Goal: Transaction & Acquisition: Purchase product/service

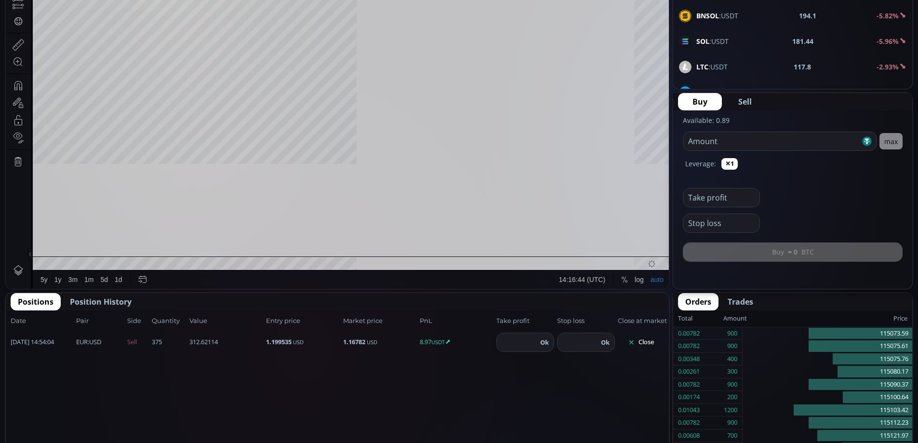
scroll to position [134, 0]
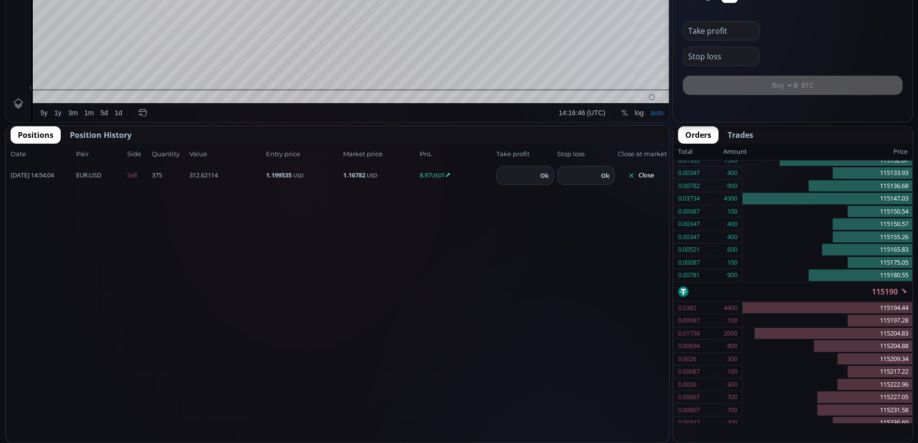
click at [645, 177] on button "Close" at bounding box center [641, 175] width 46 height 15
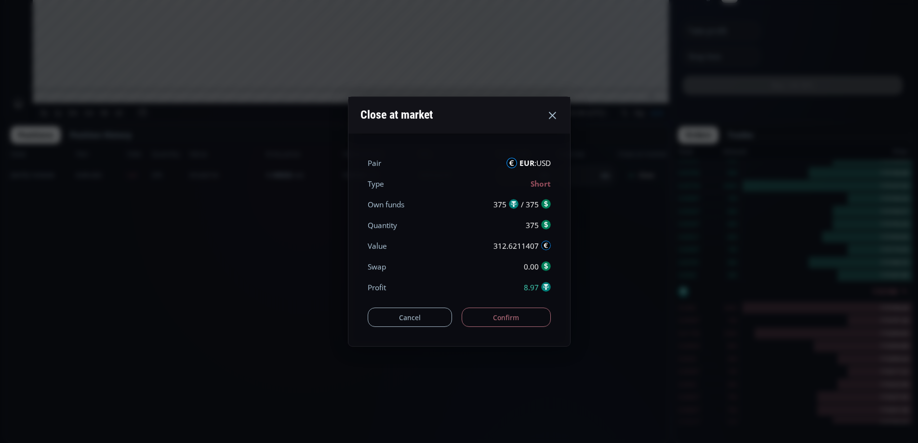
click at [518, 317] on button "Confirm" at bounding box center [506, 316] width 89 height 19
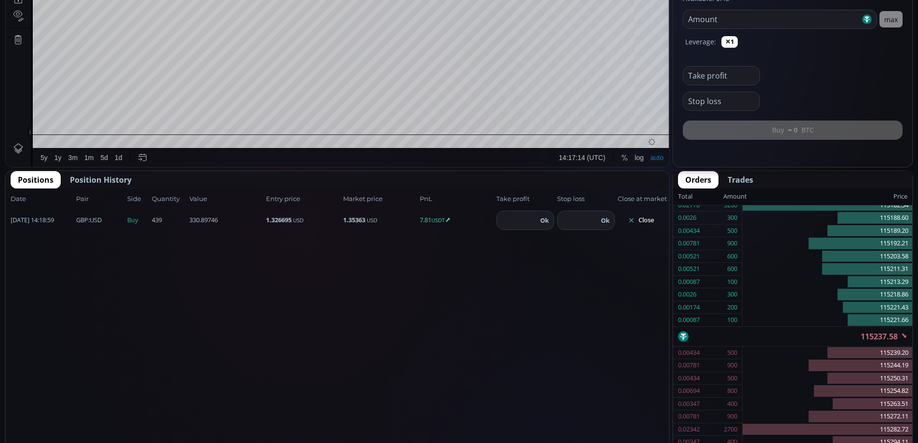
scroll to position [388, 0]
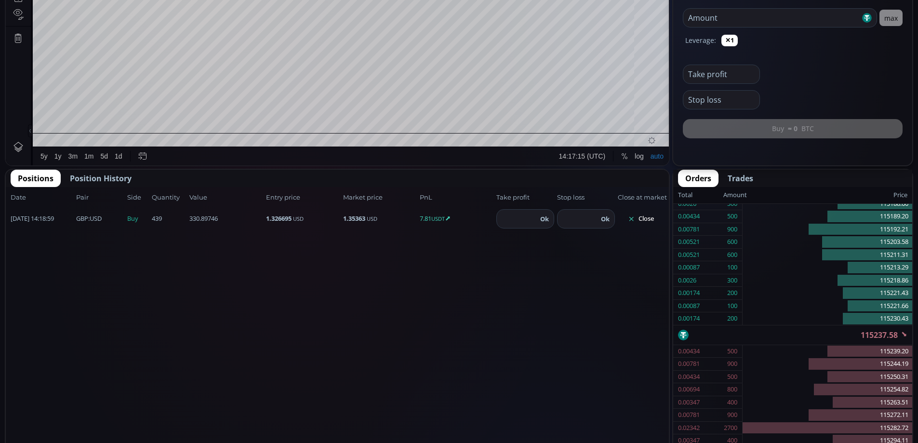
click at [647, 216] on button "Close" at bounding box center [641, 218] width 46 height 15
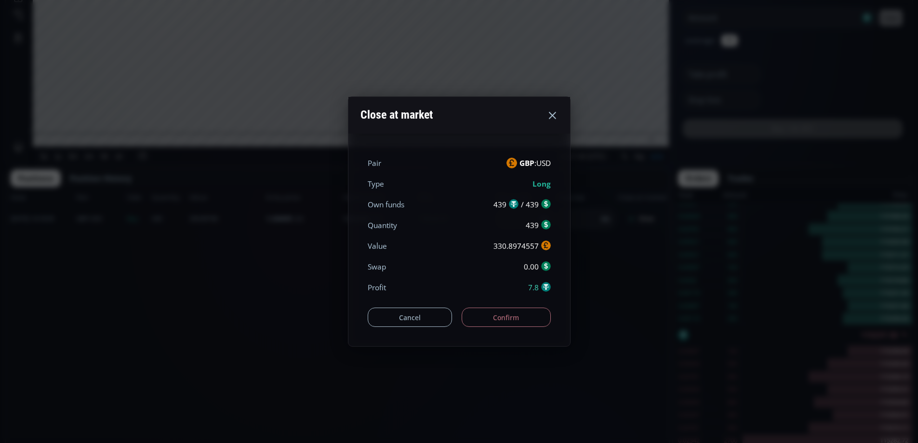
click at [500, 316] on button "Confirm" at bounding box center [506, 316] width 89 height 19
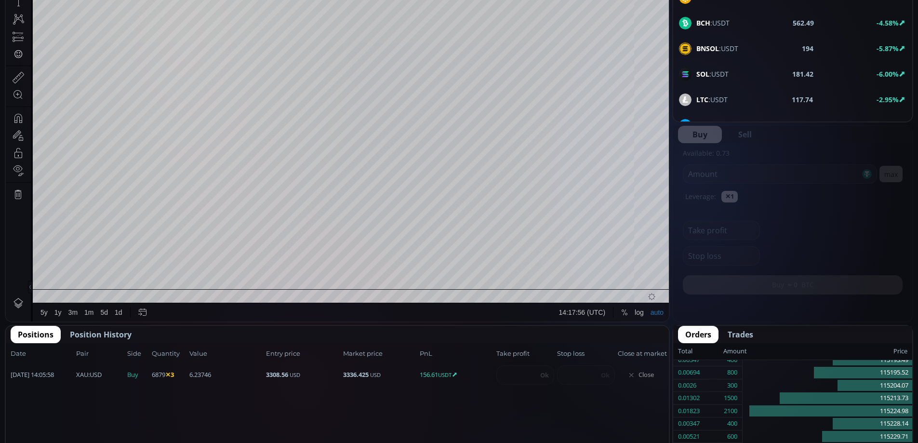
scroll to position [235, 0]
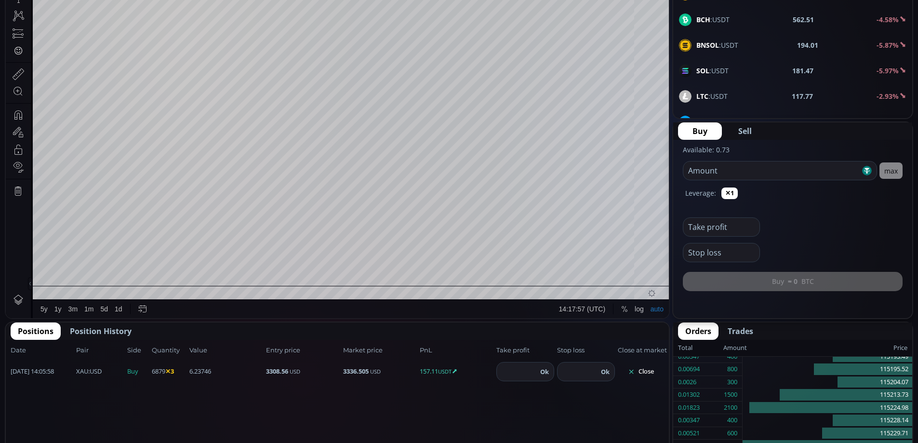
click at [648, 371] on button "Close" at bounding box center [641, 371] width 46 height 15
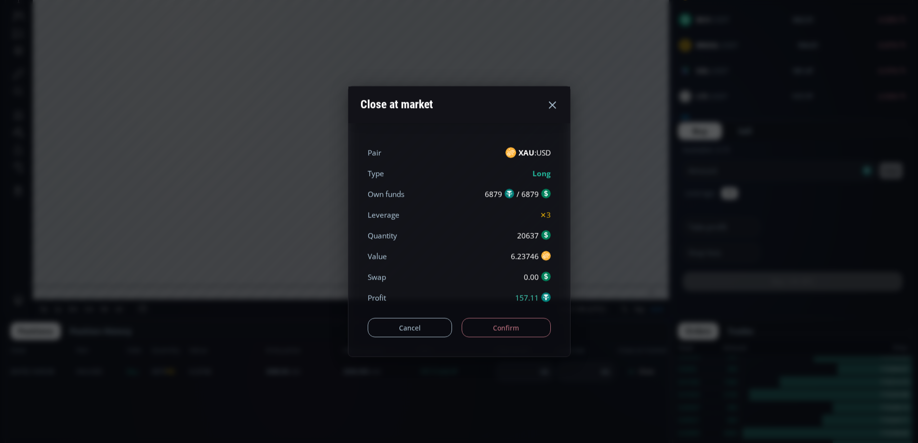
click at [529, 330] on button "Confirm" at bounding box center [506, 327] width 89 height 19
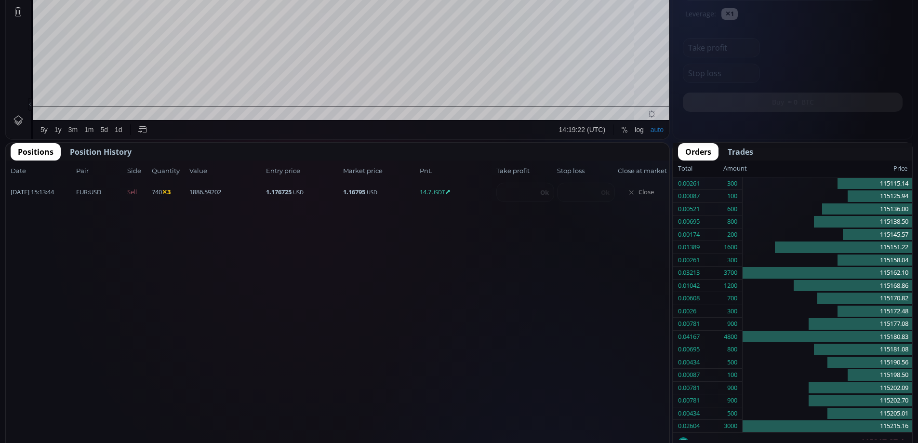
scroll to position [134, 0]
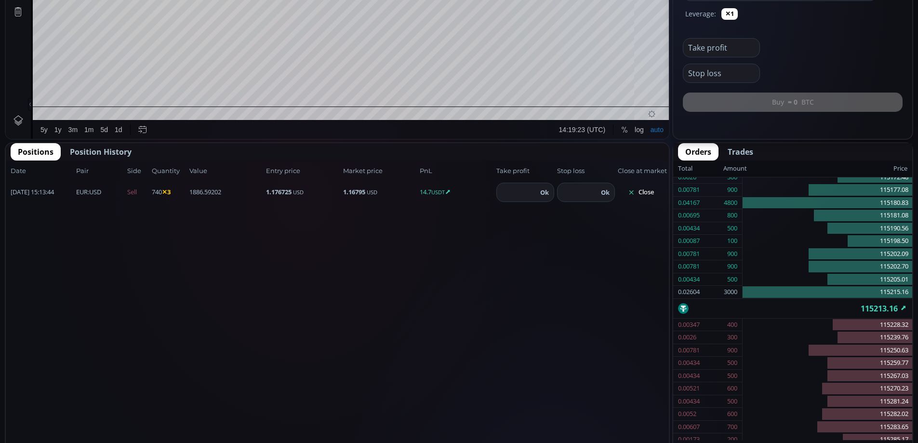
click at [644, 189] on button "Close" at bounding box center [641, 192] width 46 height 15
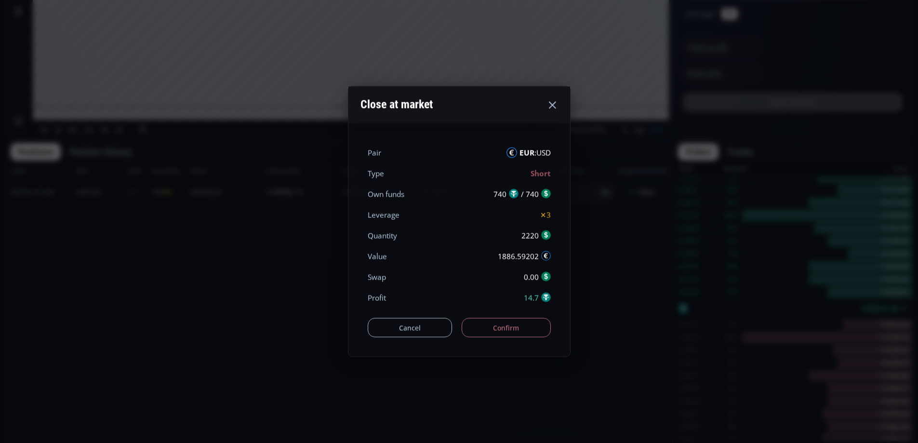
click at [505, 329] on button "Confirm" at bounding box center [506, 327] width 89 height 19
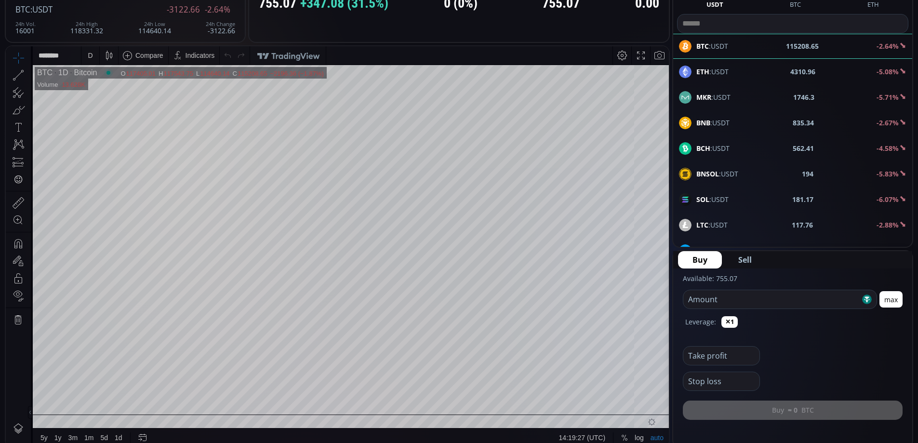
scroll to position [0, 0]
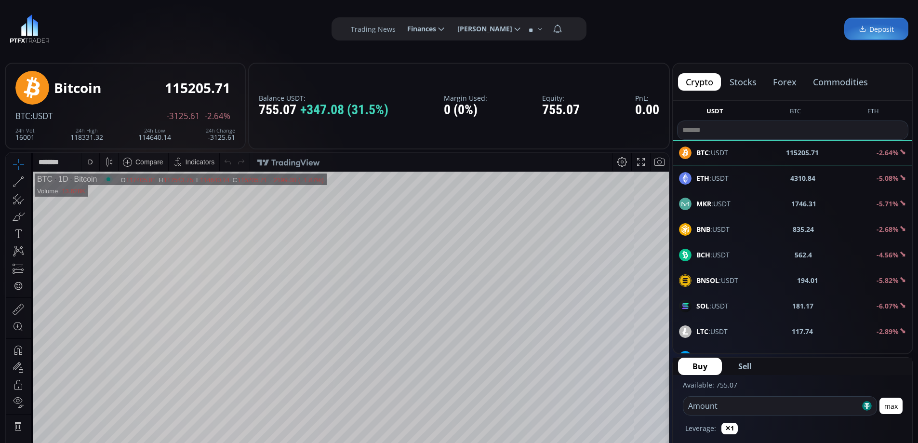
click at [780, 82] on button "forex" at bounding box center [784, 81] width 39 height 17
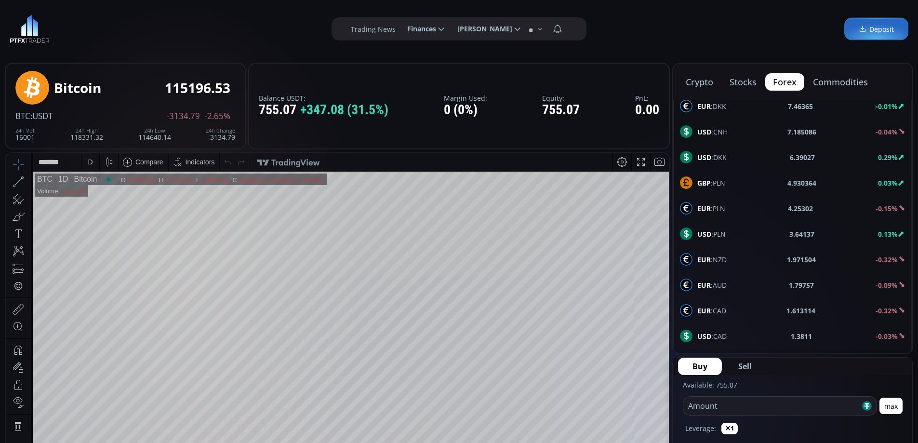
scroll to position [385, 0]
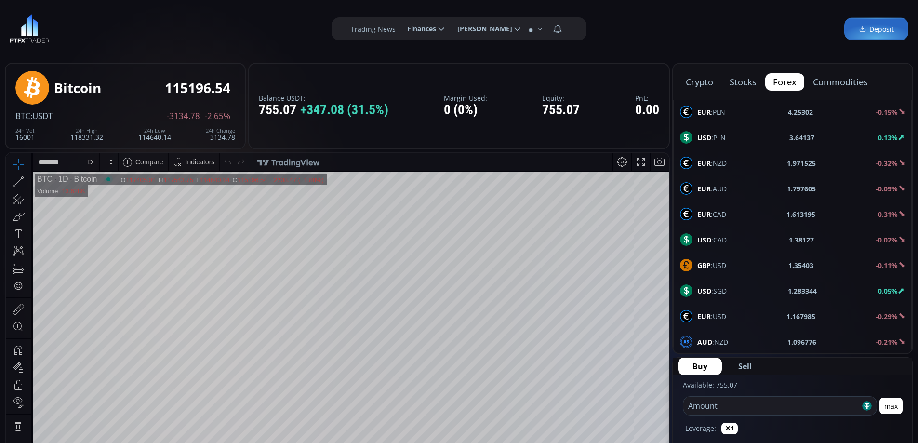
click at [726, 265] on span "GBP :USD" at bounding box center [711, 265] width 29 height 10
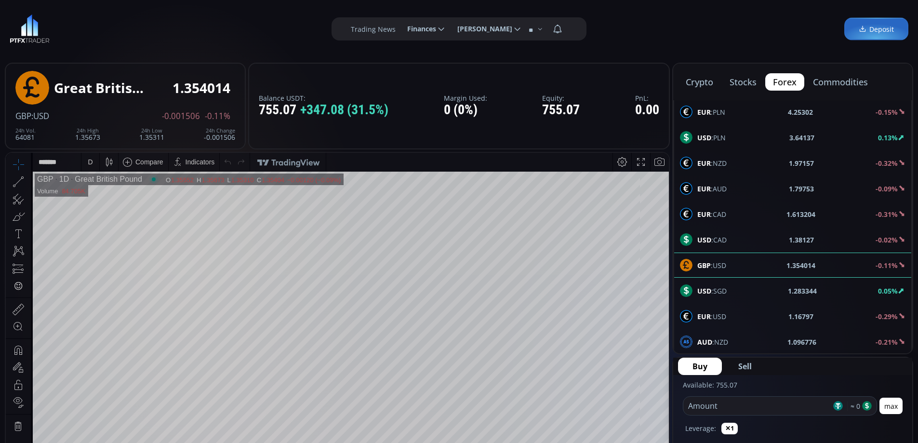
click at [727, 315] on div "EUR :USD 1.16797 -0.29%" at bounding box center [792, 316] width 225 height 13
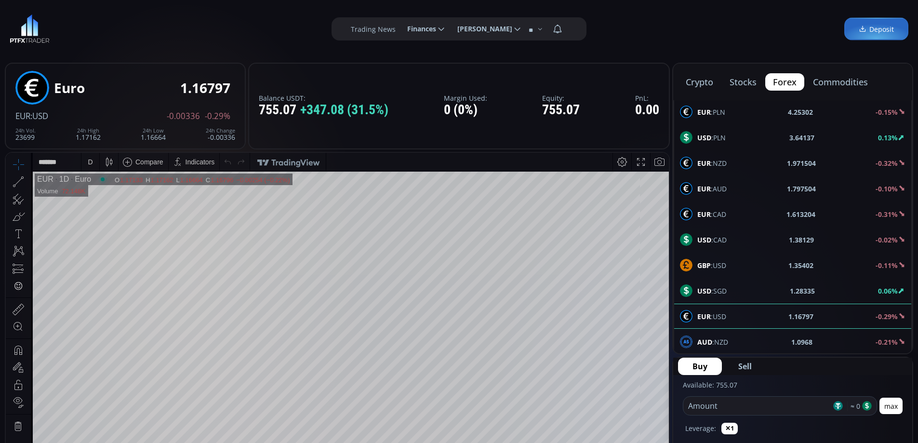
click at [90, 162] on div "D" at bounding box center [90, 162] width 5 height 8
click at [94, 276] on div "1 hour" at bounding box center [96, 277] width 19 height 8
click at [764, 402] on input "number" at bounding box center [757, 406] width 148 height 18
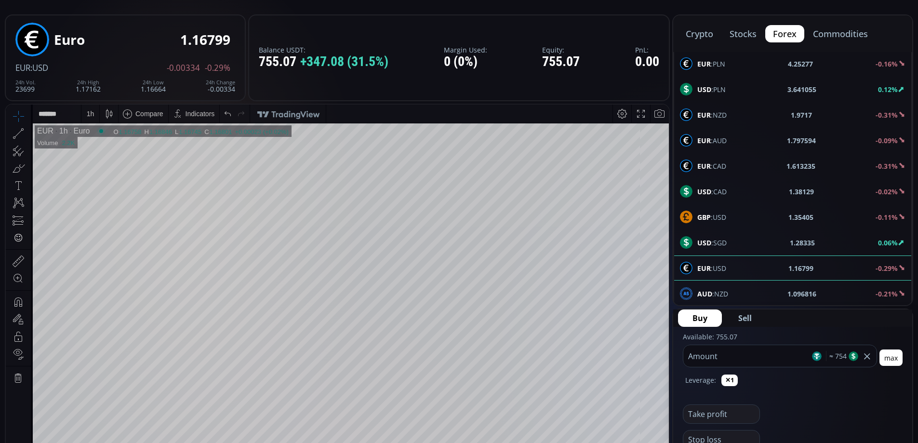
scroll to position [96, 0]
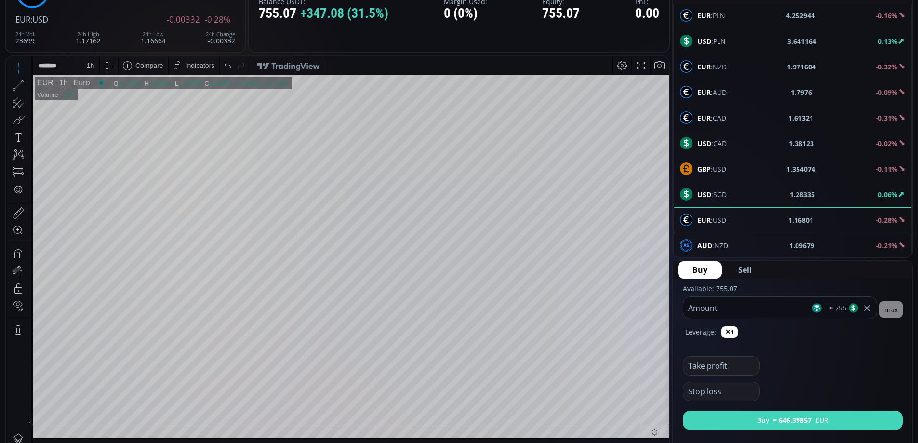
type input "***"
click at [803, 419] on b "≈ 646.39857" at bounding box center [792, 420] width 39 height 10
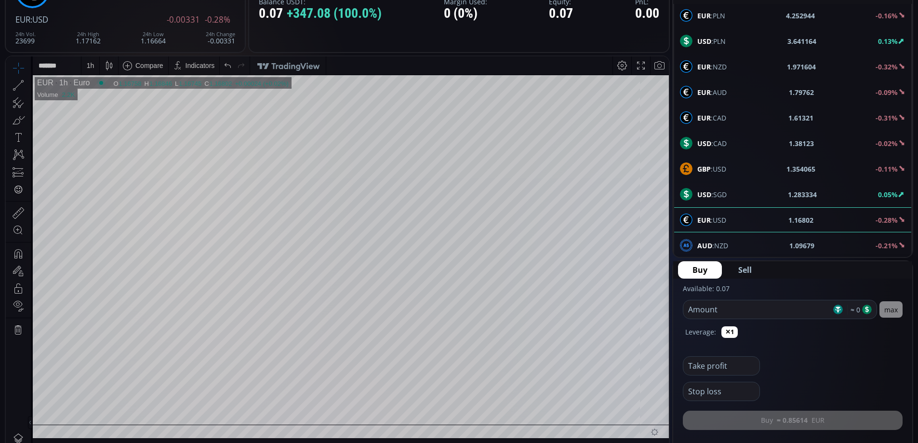
scroll to position [193, 0]
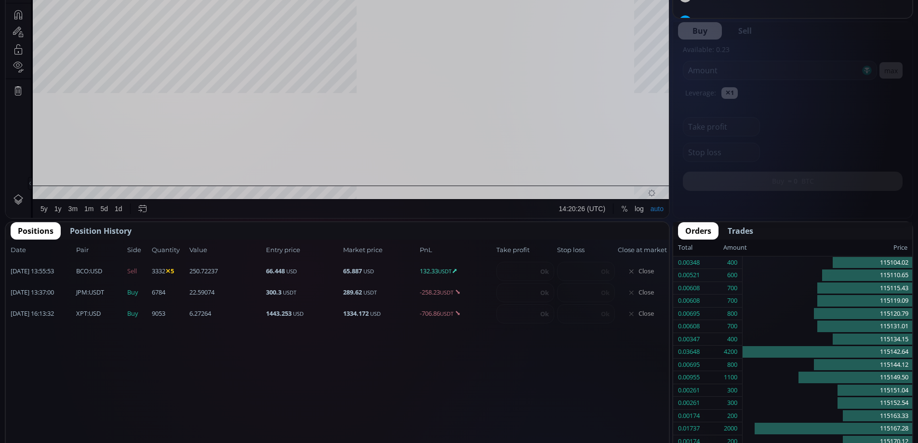
scroll to position [134, 0]
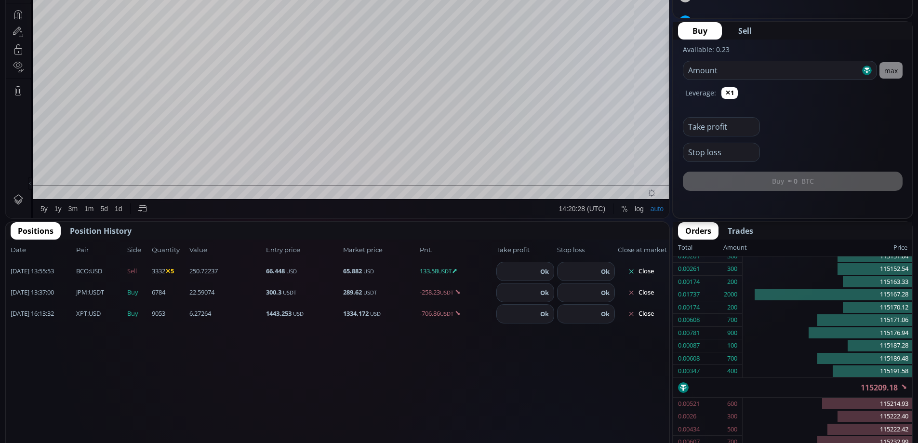
click at [651, 270] on button "Close" at bounding box center [641, 271] width 46 height 15
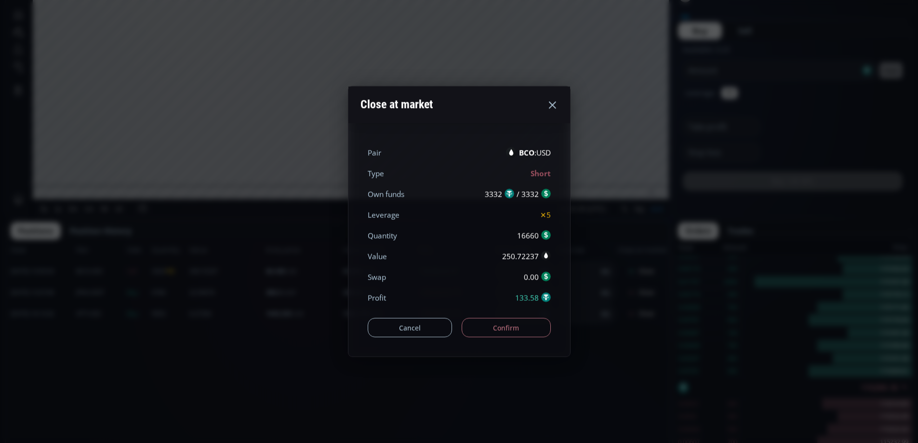
click at [517, 326] on button "Confirm" at bounding box center [506, 327] width 89 height 19
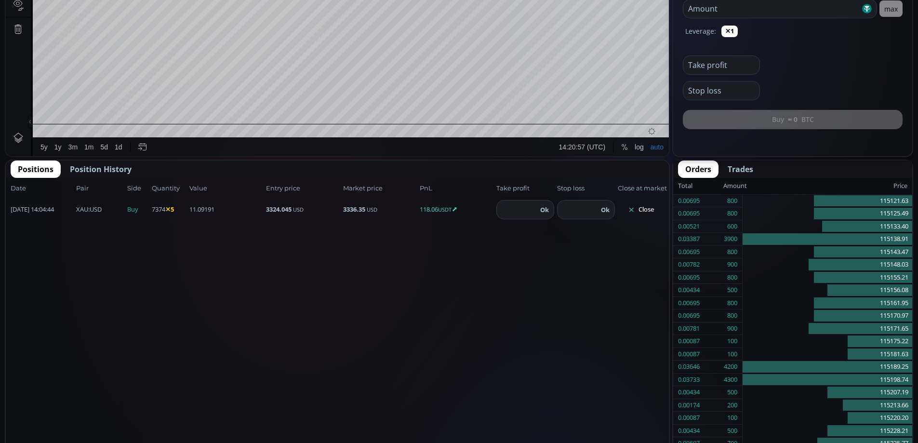
scroll to position [134, 0]
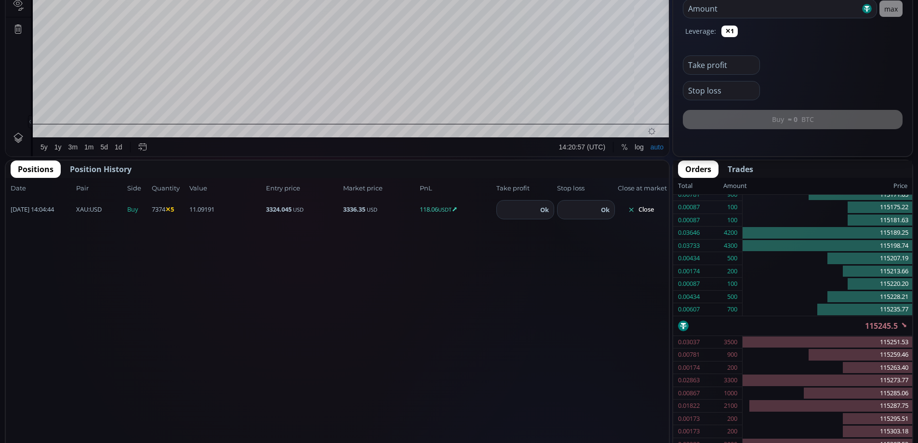
click at [646, 209] on button "Close" at bounding box center [641, 209] width 46 height 15
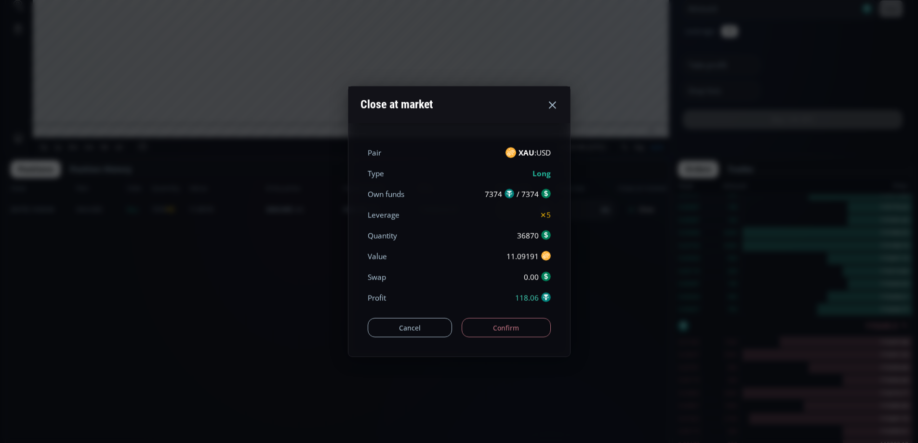
click at [516, 333] on button "Confirm" at bounding box center [506, 327] width 89 height 19
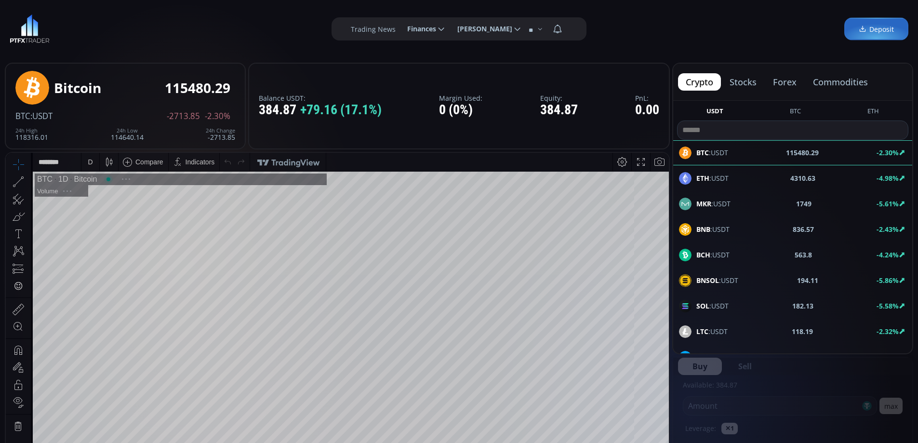
scroll to position [134, 0]
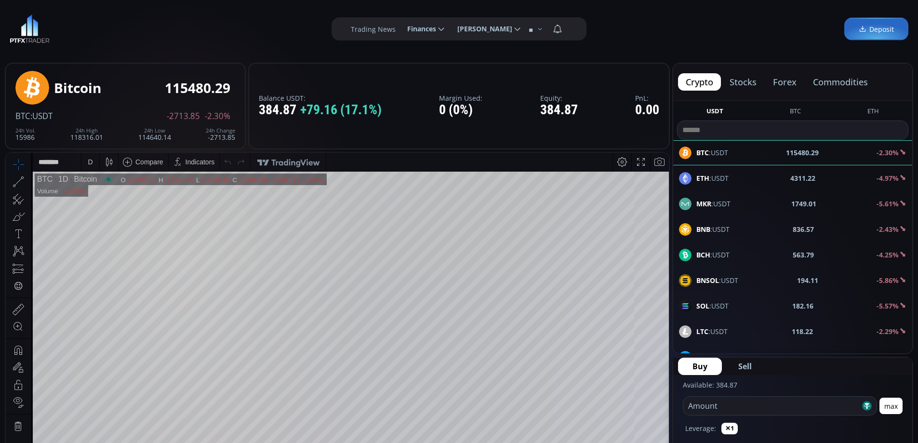
click at [773, 79] on button "forex" at bounding box center [784, 81] width 39 height 17
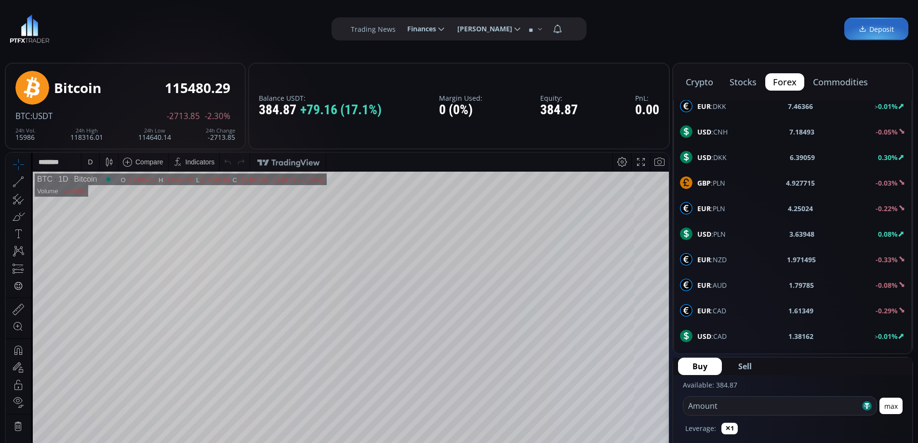
scroll to position [337, 0]
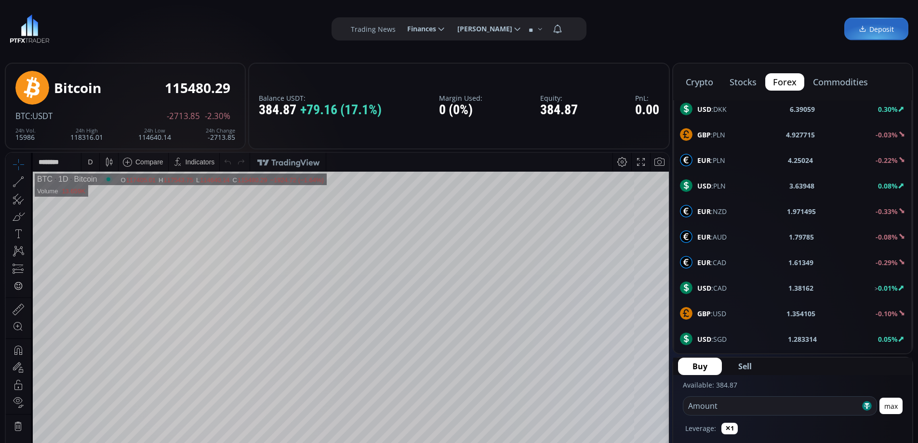
click at [728, 311] on div "GBP :USD 1.354105 -0.10%" at bounding box center [792, 313] width 225 height 13
click at [91, 163] on div "D" at bounding box center [90, 162] width 5 height 8
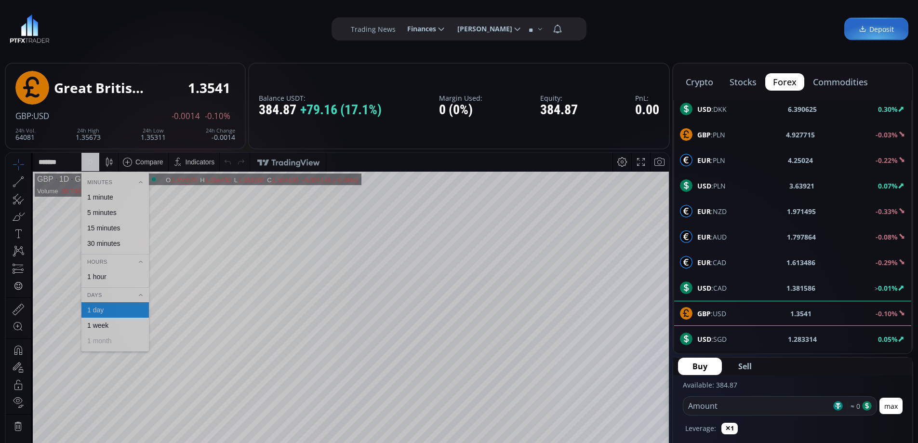
click at [97, 275] on div "1 hour" at bounding box center [96, 277] width 19 height 8
